Goal: Task Accomplishment & Management: Use online tool/utility

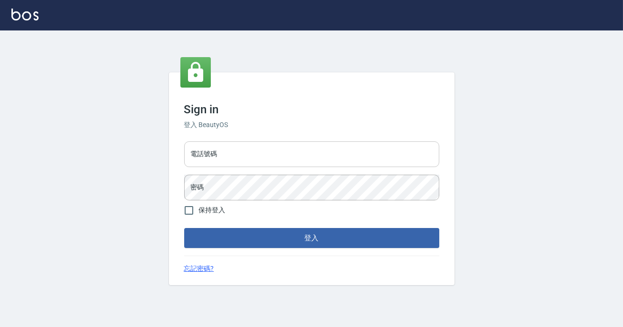
click at [236, 158] on input "電話號碼" at bounding box center [311, 154] width 255 height 26
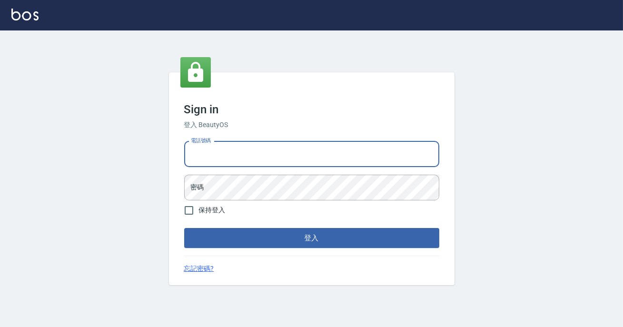
type input "0900000991"
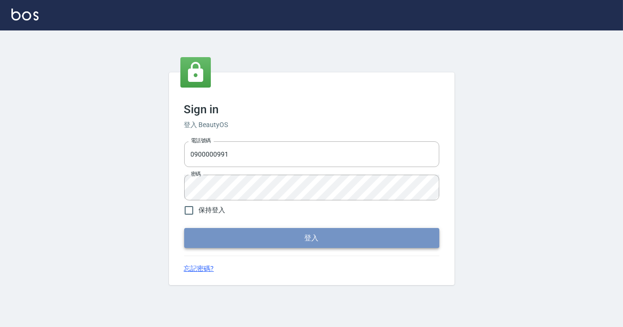
click at [391, 229] on button "登入" at bounding box center [311, 238] width 255 height 20
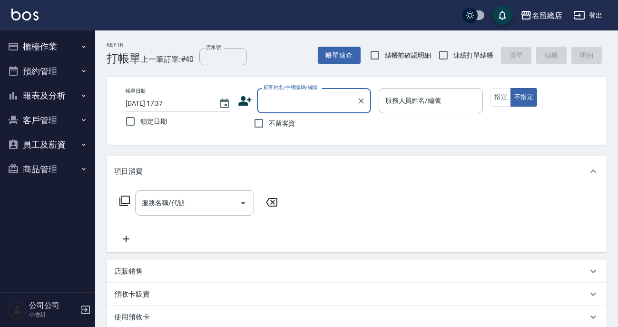
click at [84, 43] on icon "button" at bounding box center [84, 47] width 8 height 8
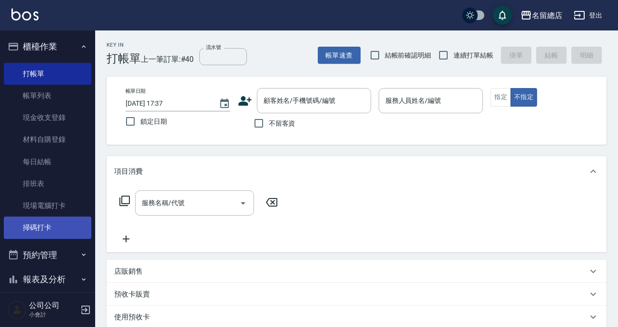
click at [70, 237] on link "掃碼打卡" at bounding box center [48, 228] width 88 height 22
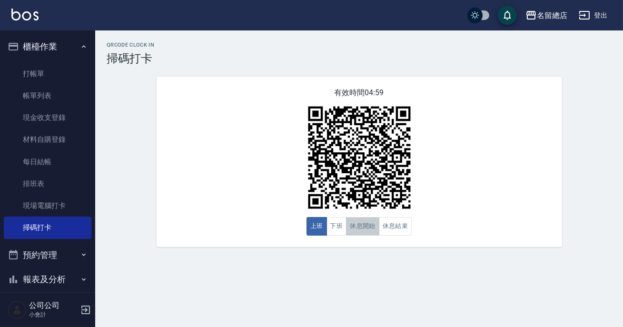
click at [363, 225] on button "休息開始" at bounding box center [362, 226] width 33 height 19
